Goal: Task Accomplishment & Management: Use online tool/utility

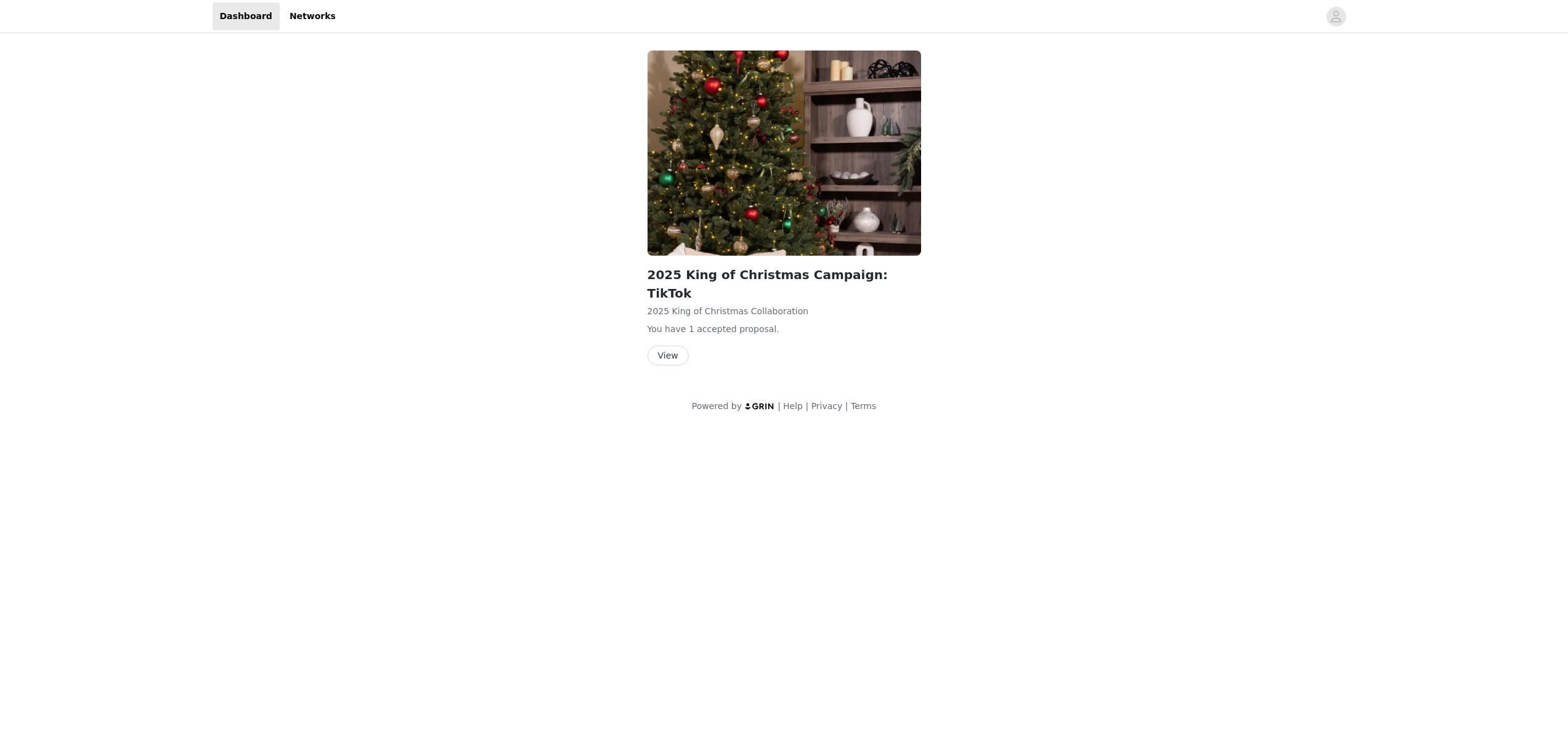
click at [774, 142] on img at bounding box center [785, 153] width 274 height 205
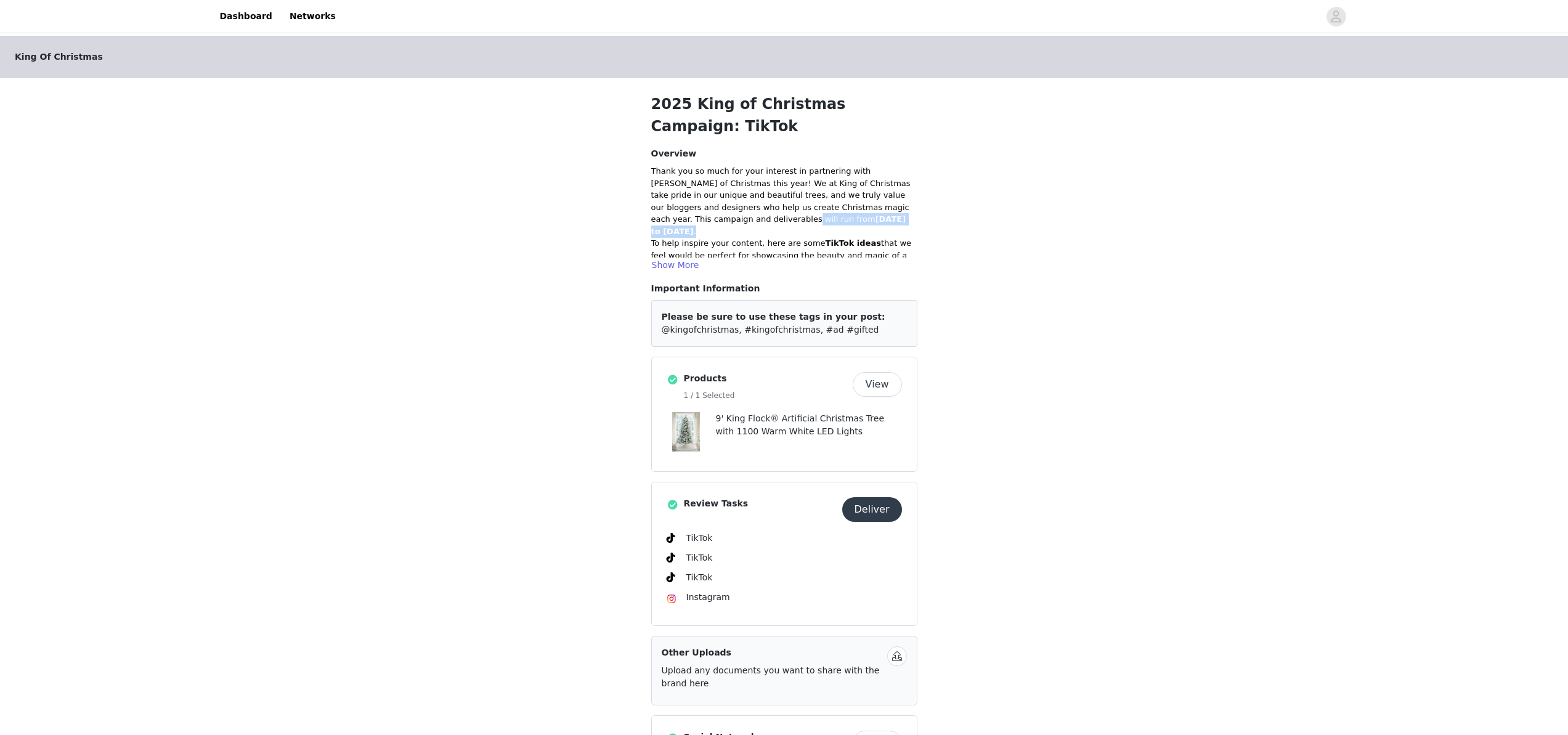
drag, startPoint x: 724, startPoint y: 223, endPoint x: 874, endPoint y: 215, distance: 150.2
click at [874, 215] on p "Thank you so much for your interest in partnering with [PERSON_NAME] of Christm…" at bounding box center [784, 200] width 267 height 72
click at [883, 506] on button "Deliver" at bounding box center [872, 510] width 59 height 25
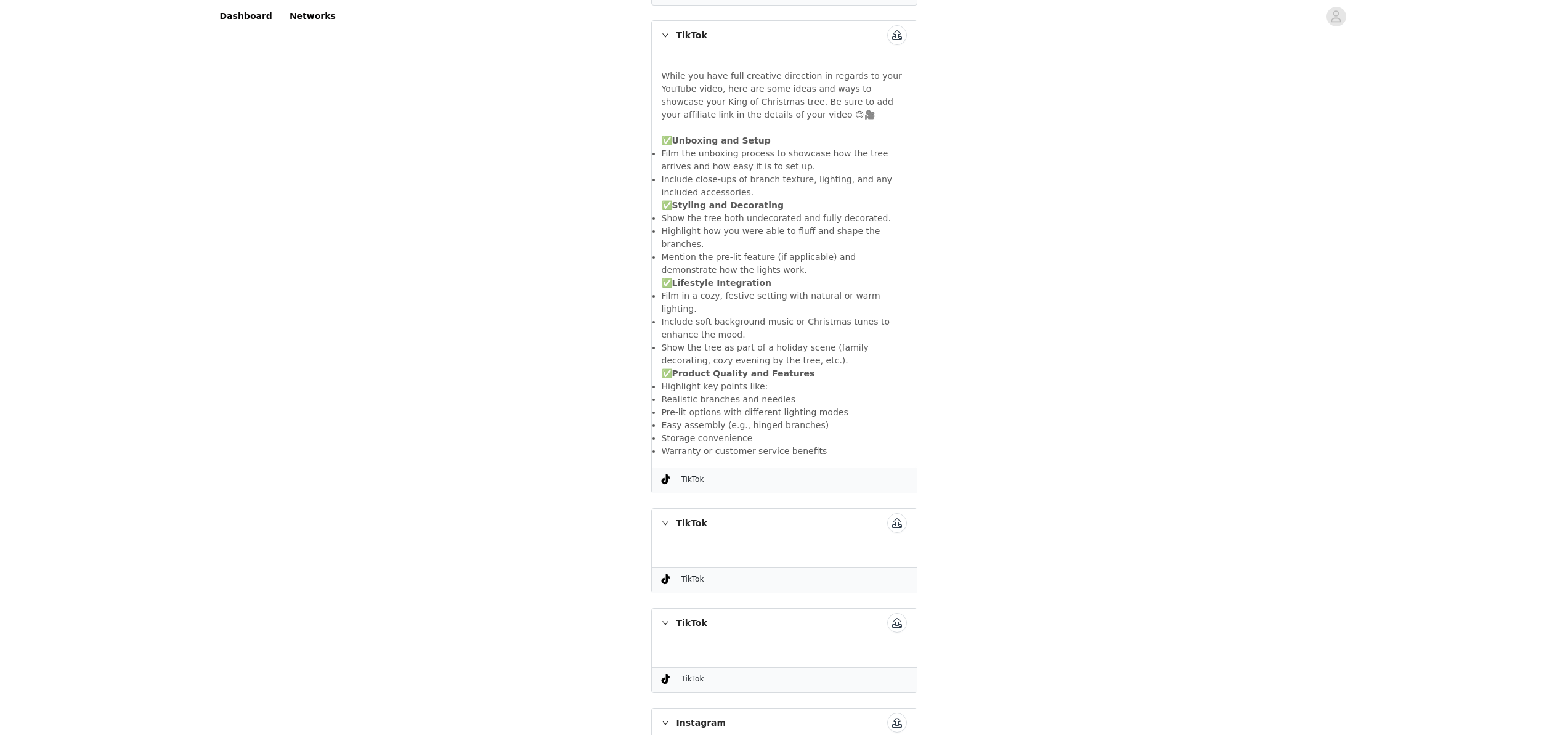
scroll to position [296, 0]
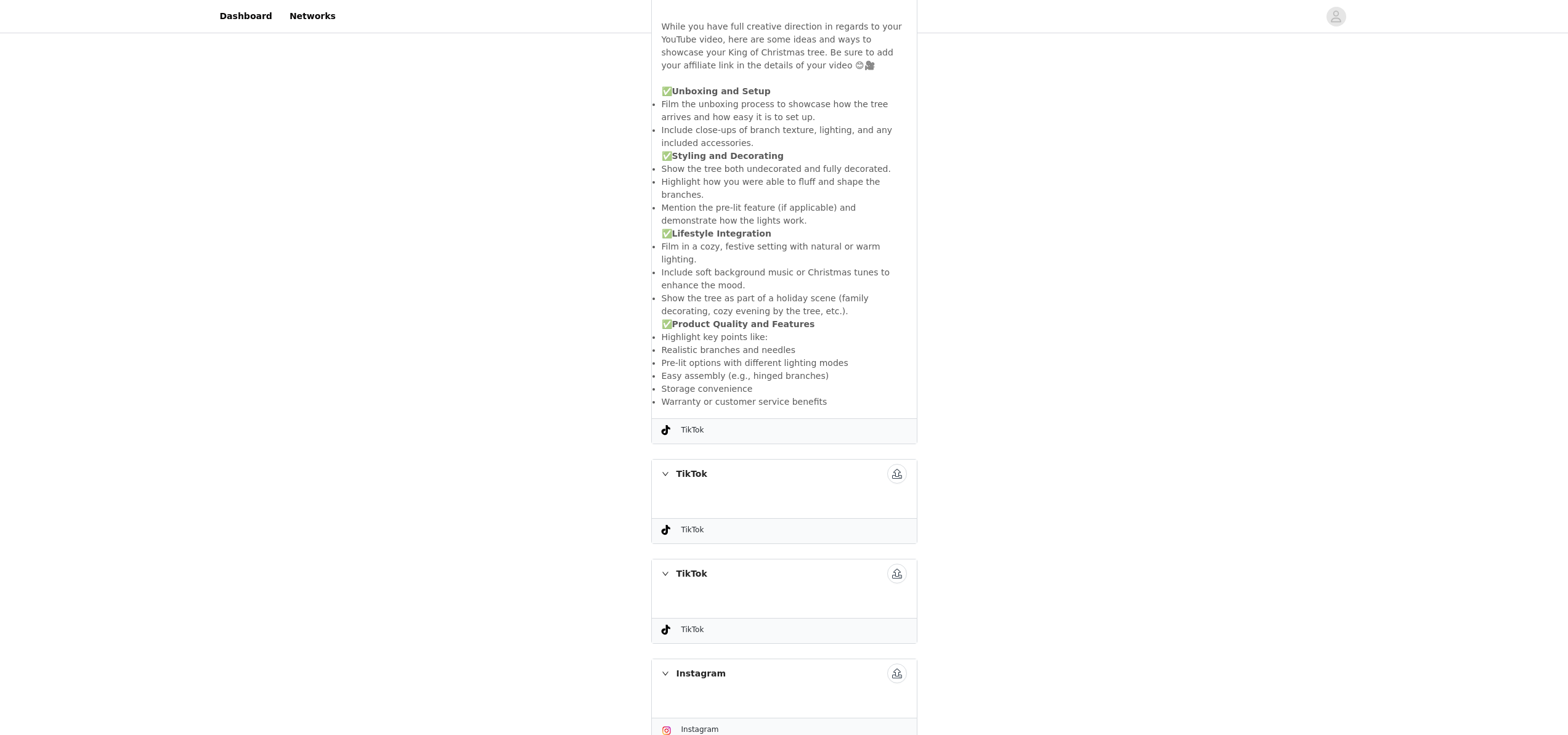
click at [665, 459] on div "TikTok" at bounding box center [784, 474] width 265 height 28
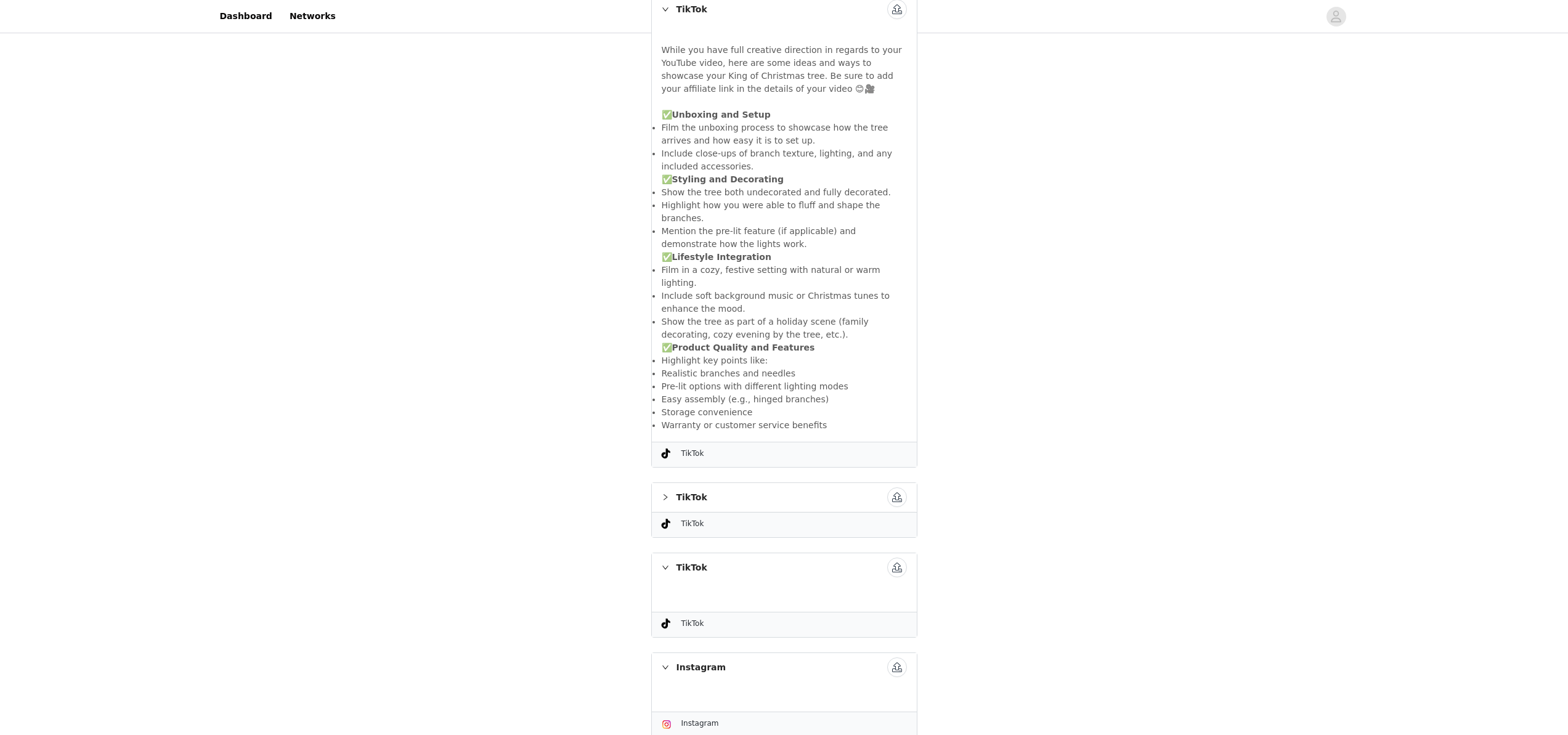
scroll to position [266, 0]
click at [664, 500] on icon "icon: right" at bounding box center [665, 503] width 7 height 7
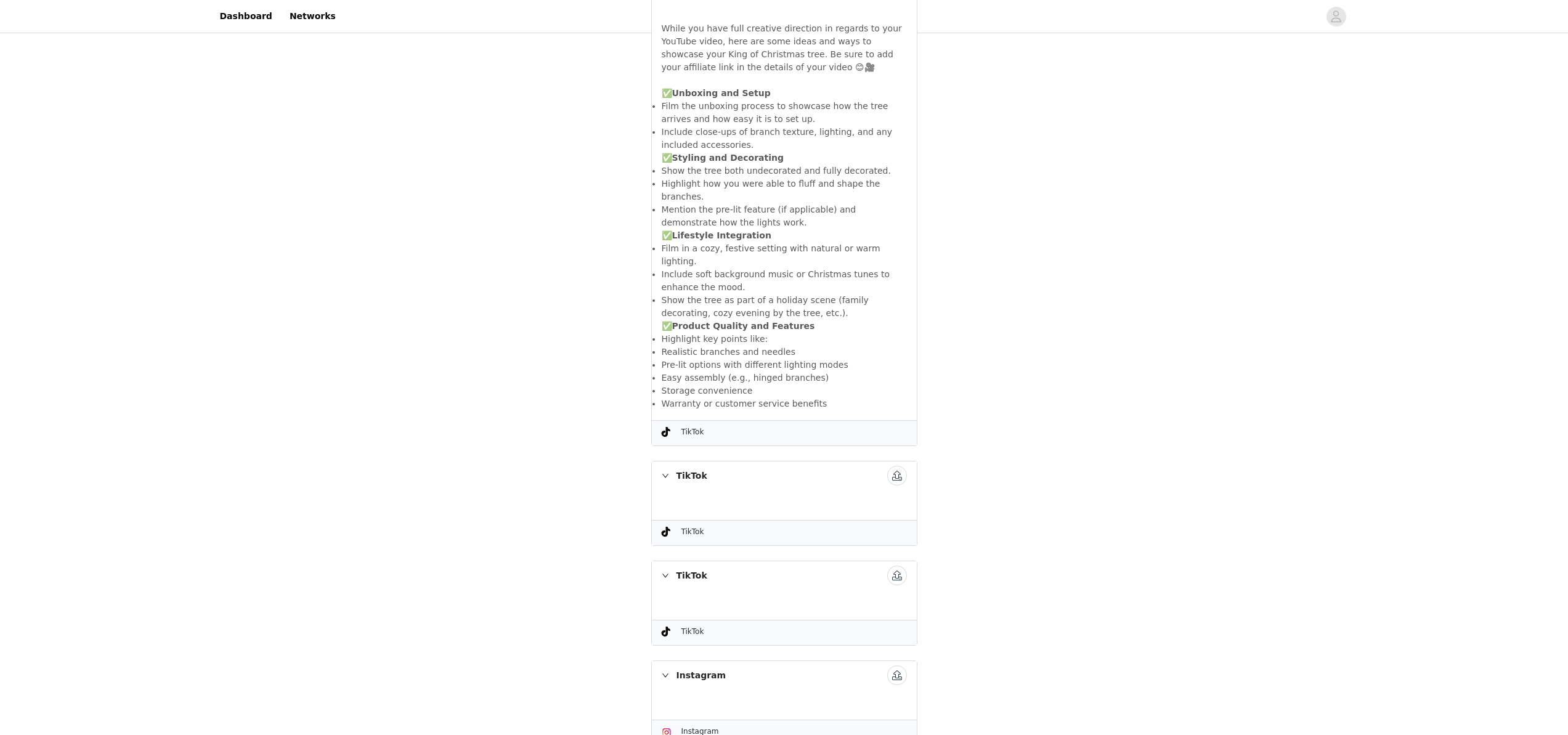
scroll to position [296, 0]
click at [665, 570] on icon "icon: right" at bounding box center [665, 573] width 7 height 7
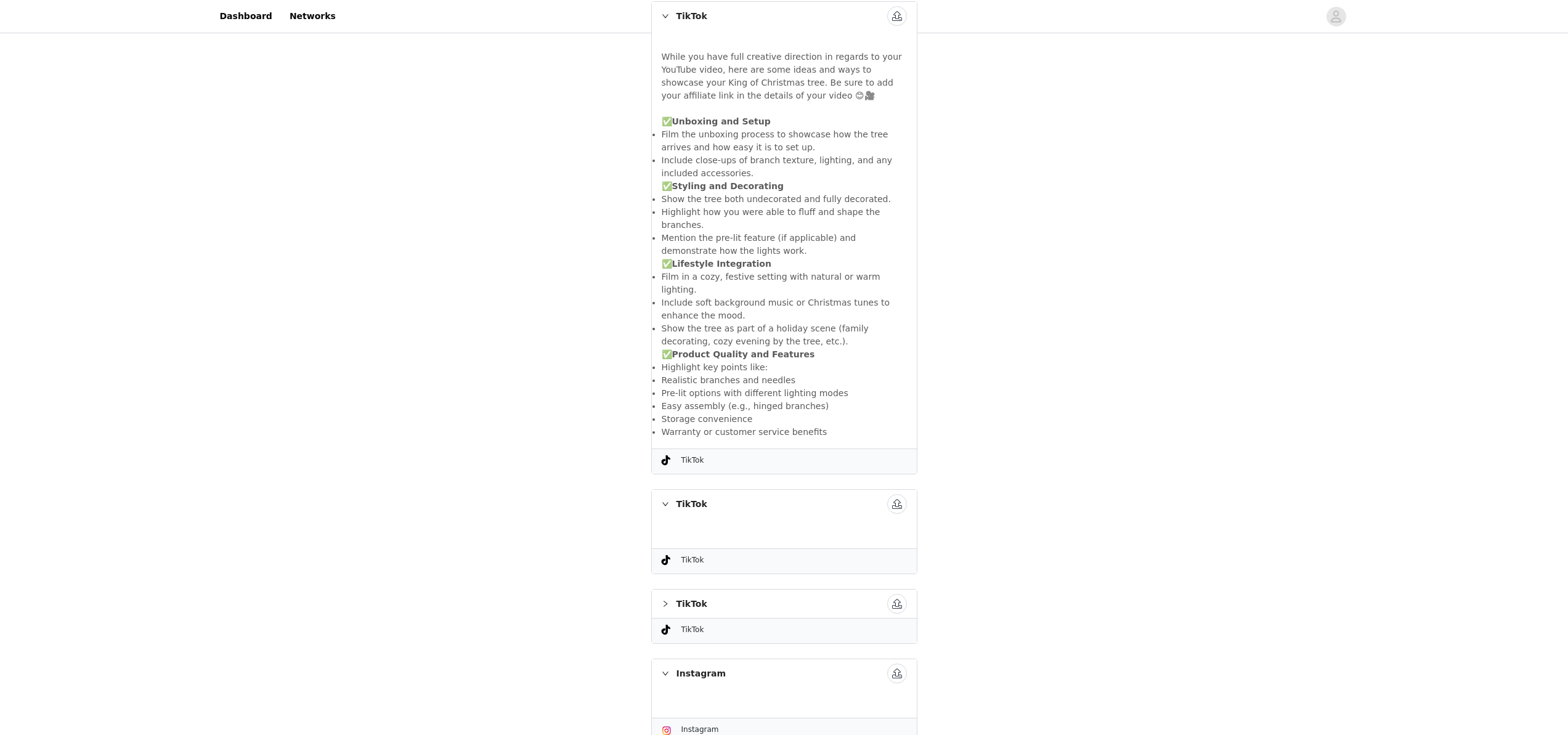
click at [665, 590] on div "TikTok" at bounding box center [784, 604] width 265 height 28
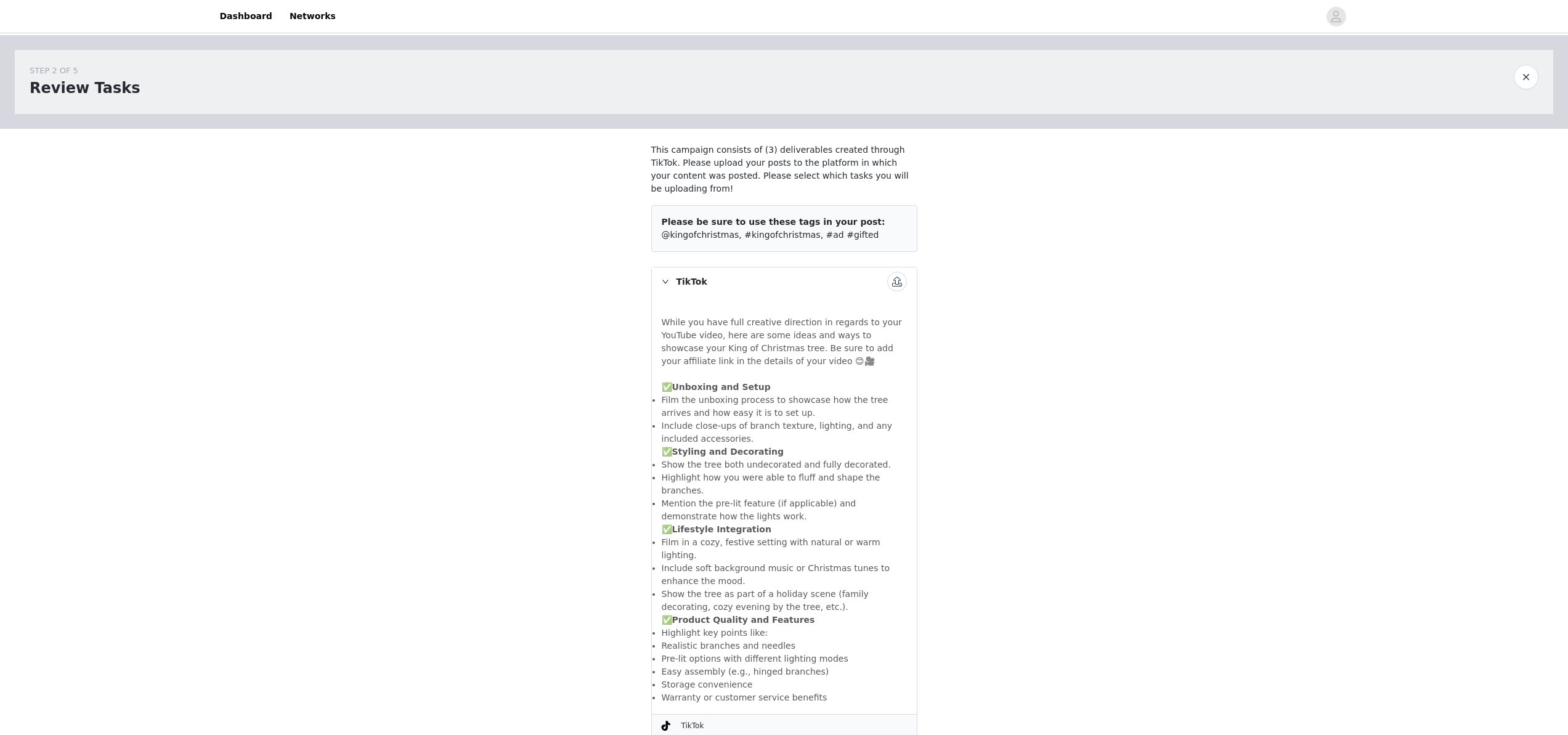
scroll to position [0, 0]
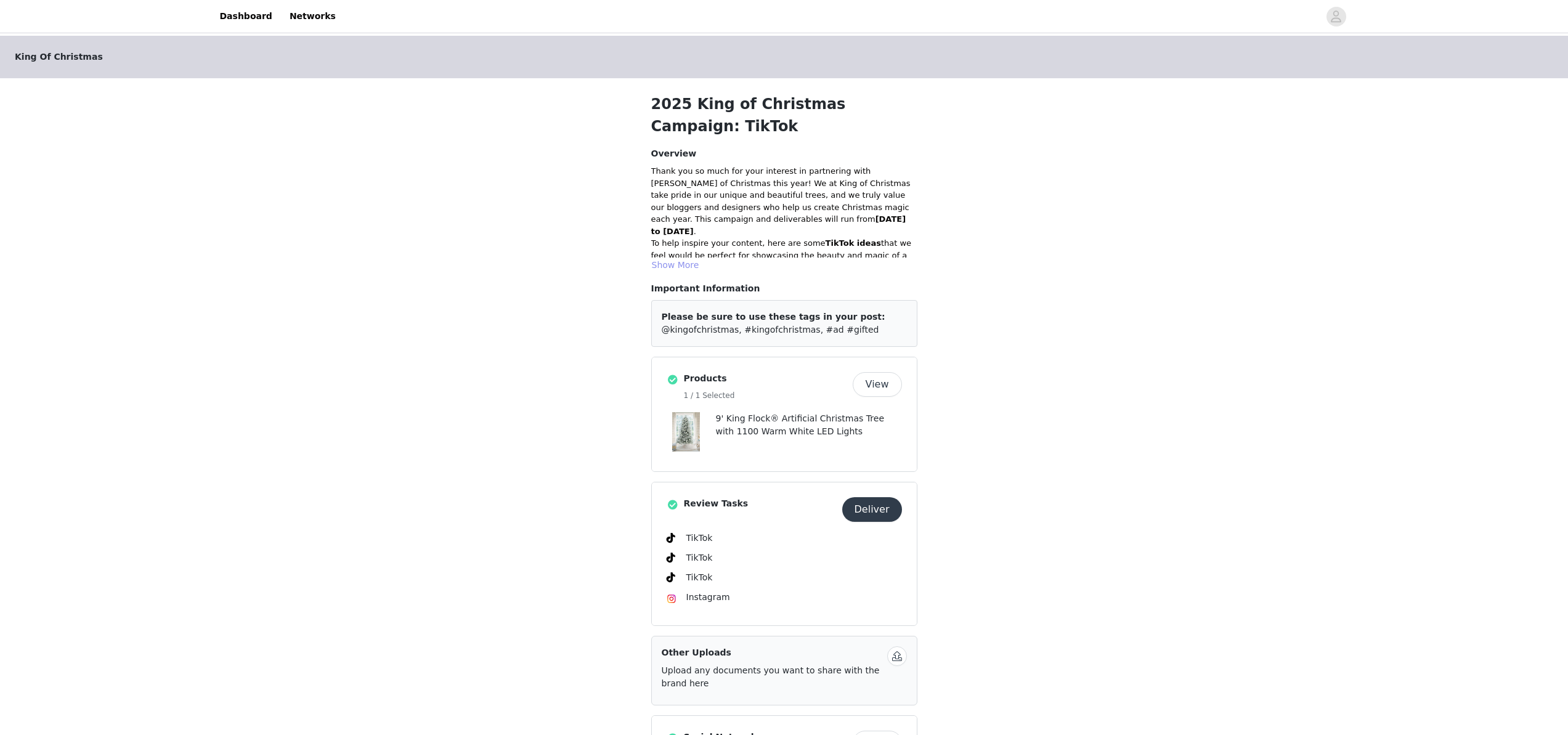
click at [681, 265] on button "Show More" at bounding box center [675, 265] width 49 height 15
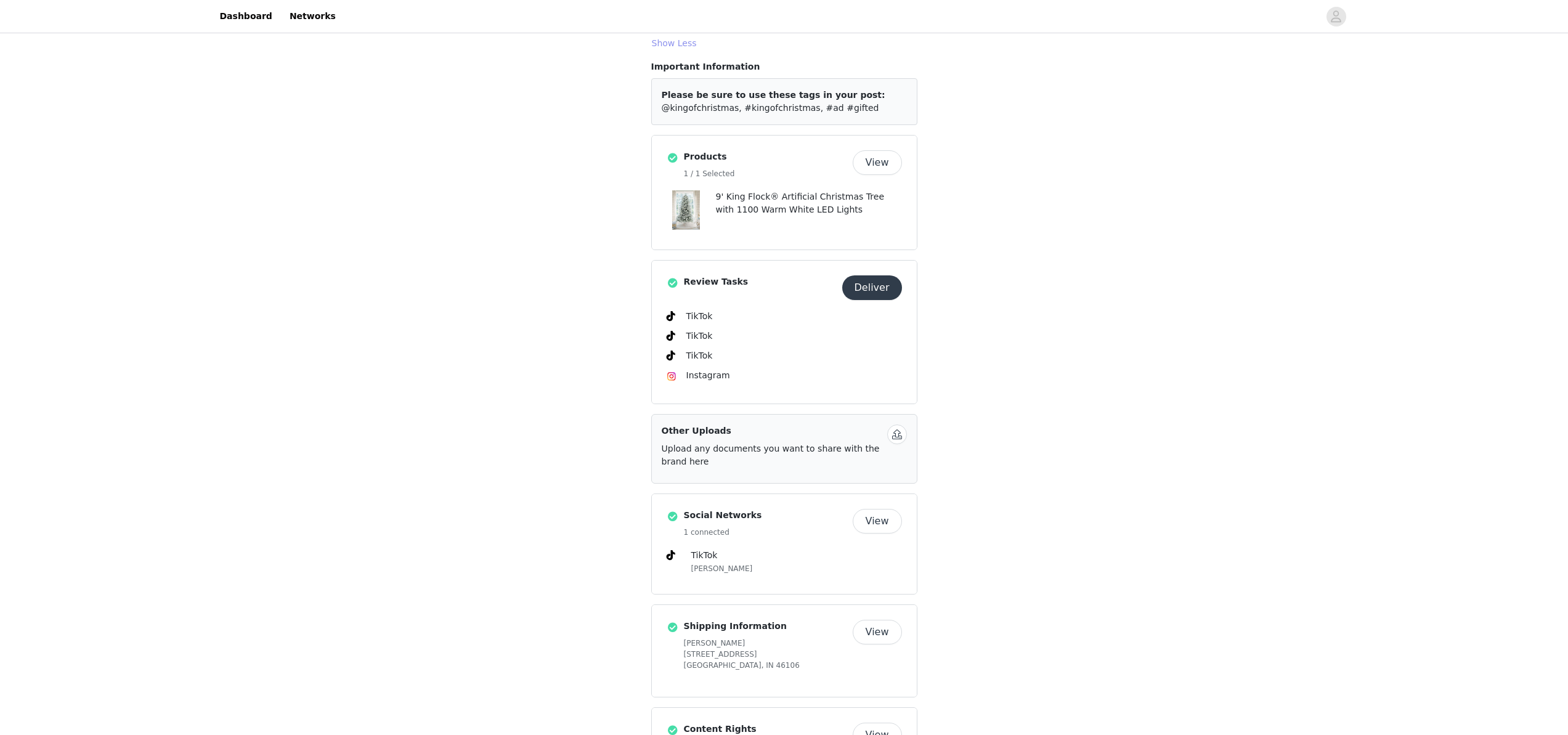
scroll to position [517, 0]
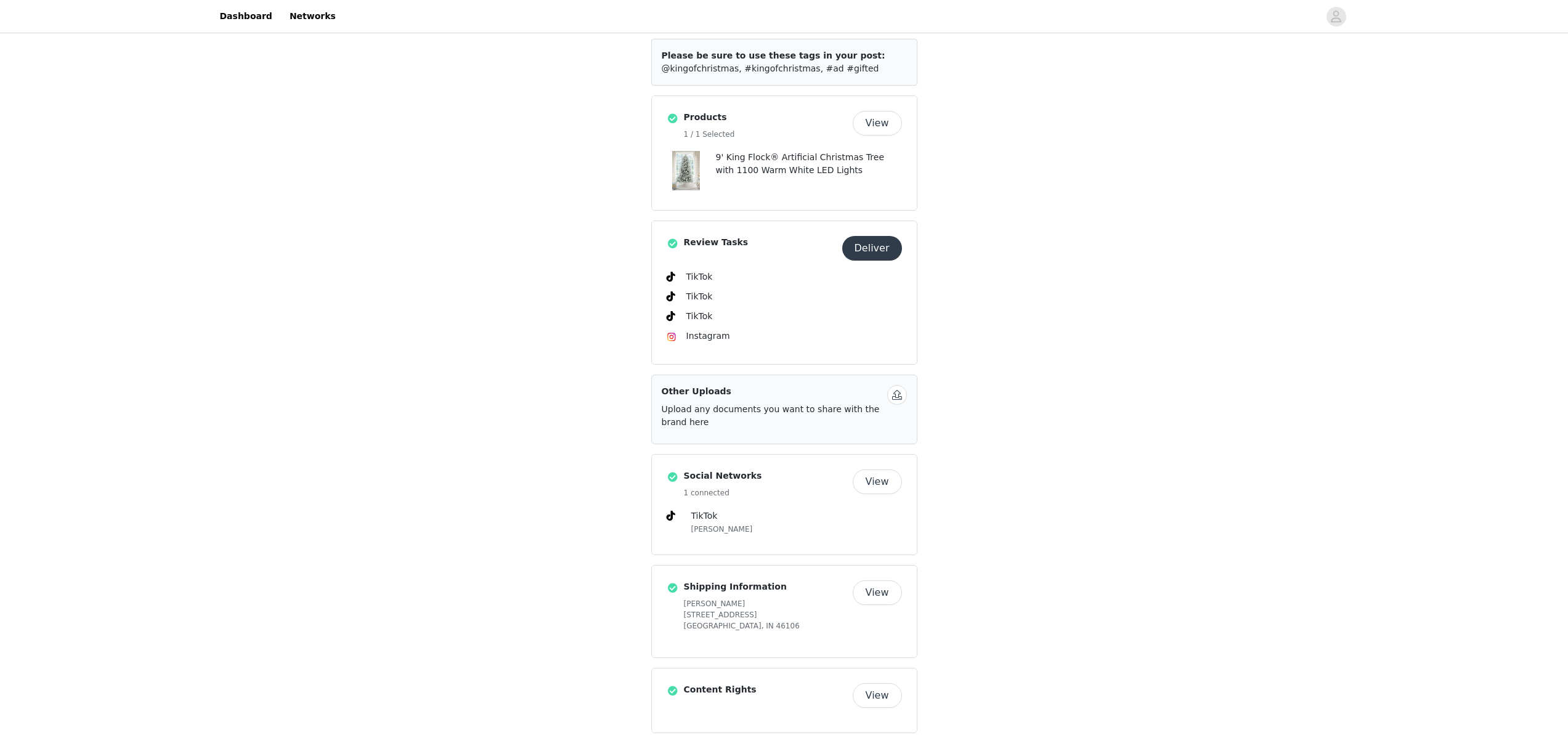
click at [872, 236] on button "Deliver" at bounding box center [872, 248] width 59 height 25
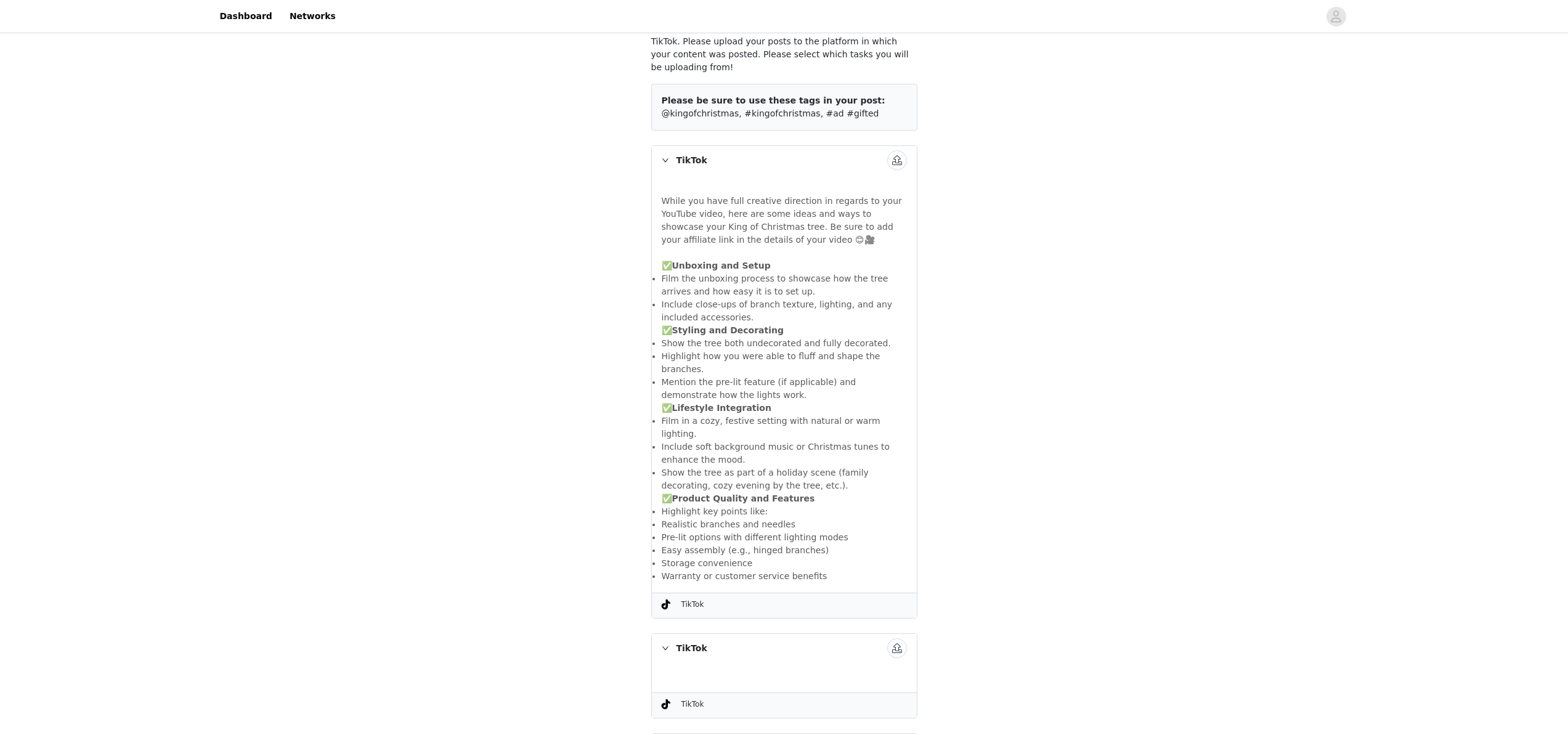
scroll to position [296, 0]
